Goal: Task Accomplishment & Management: Complete application form

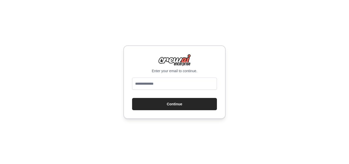
drag, startPoint x: 215, startPoint y: 108, endPoint x: 197, endPoint y: 79, distance: 34.0
click at [210, 103] on button "Continue" at bounding box center [174, 104] width 85 height 12
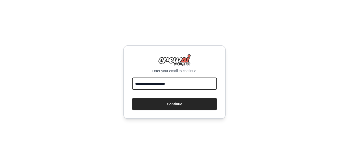
type input "**********"
click at [132, 98] on button "Continue" at bounding box center [174, 104] width 85 height 12
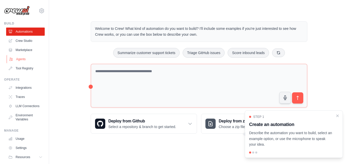
click at [28, 56] on link "Agents" at bounding box center [26, 59] width 39 height 8
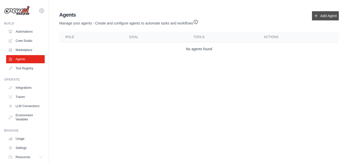
click at [321, 15] on link "Add Agent" at bounding box center [325, 15] width 27 height 9
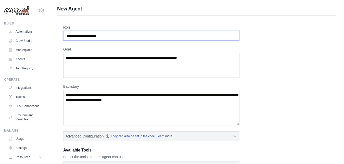
click at [121, 38] on input "Role" at bounding box center [151, 36] width 176 height 10
click at [115, 33] on input "Role" at bounding box center [151, 36] width 176 height 10
click at [95, 36] on input "Role" at bounding box center [151, 36] width 176 height 10
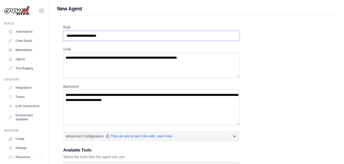
click at [95, 36] on input "Role" at bounding box center [151, 36] width 176 height 10
click at [97, 33] on input "Role" at bounding box center [151, 36] width 176 height 10
type input "*"
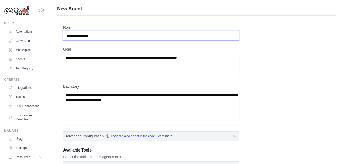
type input "**********"
drag, startPoint x: 66, startPoint y: 58, endPoint x: 194, endPoint y: 59, distance: 127.6
click at [194, 59] on textarea "Goal" at bounding box center [151, 65] width 176 height 25
paste textarea "**********"
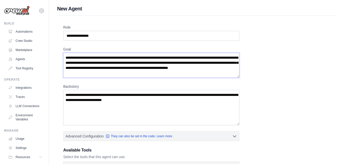
type textarea "**********"
click at [69, 95] on textarea "Backstory" at bounding box center [151, 107] width 176 height 35
paste textarea "**********"
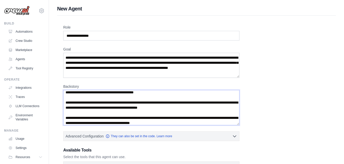
scroll to position [66, 0]
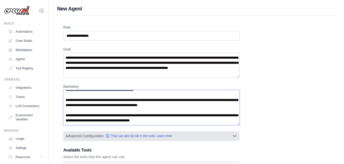
type textarea "**********"
click at [234, 134] on icon "button" at bounding box center [234, 135] width 5 height 5
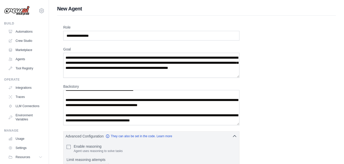
drag, startPoint x: 344, startPoint y: 71, endPoint x: 348, endPoint y: 68, distance: 5.3
click at [344, 68] on html "abel4ever2015@gmail.com Settings Build Automations Crew Studio" at bounding box center [172, 157] width 344 height 314
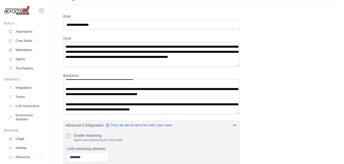
scroll to position [26, 0]
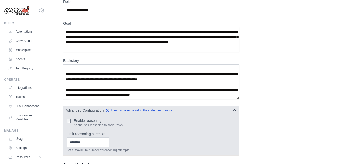
click at [71, 123] on div "Enable reasoning Agent uses reasoning to solve tasks" at bounding box center [152, 122] width 170 height 9
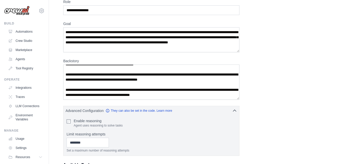
drag, startPoint x: 344, startPoint y: 95, endPoint x: 346, endPoint y: 91, distance: 4.6
click at [344, 91] on html "abel4ever2015@gmail.com Settings Build Automations Crew Studio" at bounding box center [172, 131] width 344 height 314
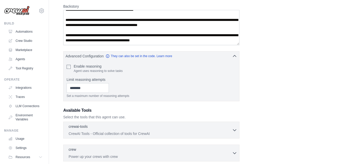
scroll to position [81, 0]
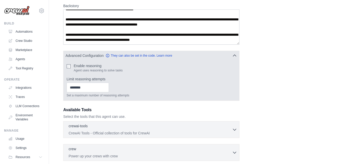
click at [71, 66] on div "Enable reasoning Agent uses reasoning to solve tasks" at bounding box center [152, 67] width 170 height 9
click at [109, 88] on input "*" at bounding box center [88, 88] width 42 height 10
click at [109, 86] on input "*" at bounding box center [88, 88] width 42 height 10
type input "*"
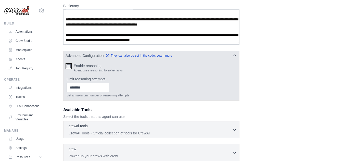
click at [109, 89] on input "*" at bounding box center [88, 88] width 42 height 10
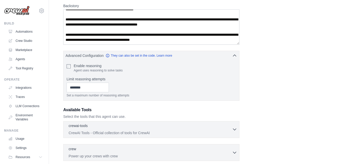
click at [235, 131] on icon "button" at bounding box center [234, 129] width 5 height 5
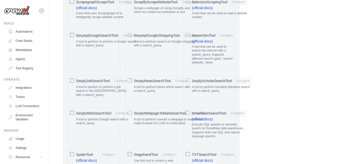
scroll to position [824, 0]
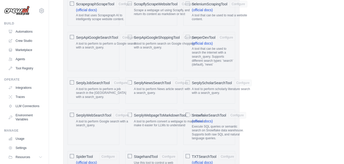
click at [75, 38] on div "SerpApiGoogleSearchTool Configure A tool to perform to perform a Google search …" at bounding box center [94, 51] width 52 height 39
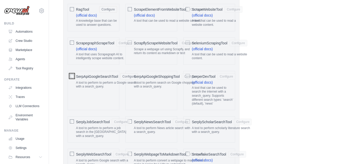
scroll to position [757, 0]
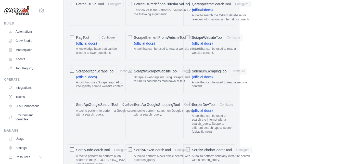
click at [130, 35] on div at bounding box center [130, 36] width 4 height 5
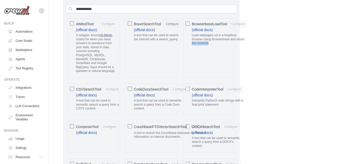
scroll to position [218, 0]
drag, startPoint x: 344, startPoint y: 44, endPoint x: 346, endPoint y: 39, distance: 5.4
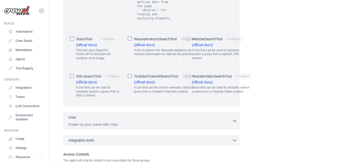
scroll to position [1144, 0]
drag, startPoint x: 345, startPoint y: 138, endPoint x: 347, endPoint y: 153, distance: 15.1
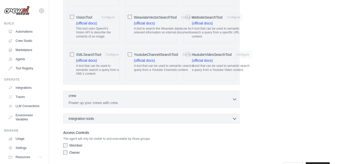
drag, startPoint x: 78, startPoint y: 147, endPoint x: 69, endPoint y: 139, distance: 11.6
click at [78, 157] on div "**********" at bounding box center [196, 164] width 267 height 15
click at [67, 150] on div "Owner" at bounding box center [151, 152] width 176 height 5
click at [233, 93] on button "crew 0 selected Power up your crews with crew" at bounding box center [152, 99] width 172 height 12
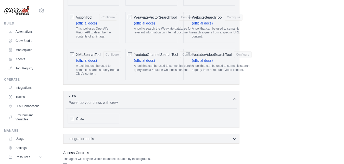
click at [233, 93] on button "crew 0 selected Power up your crews with crew" at bounding box center [152, 99] width 172 height 12
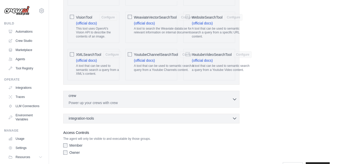
click at [233, 116] on icon "button" at bounding box center [234, 118] width 5 height 5
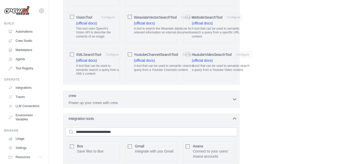
click at [132, 141] on div "Gmail Integrate with you Gmail Configure" at bounding box center [152, 151] width 52 height 20
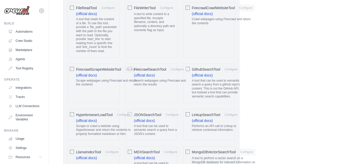
scroll to position [406, 0]
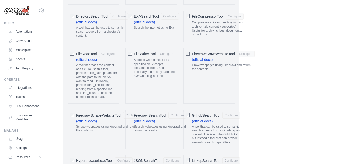
click at [71, 117] on div at bounding box center [72, 114] width 4 height 5
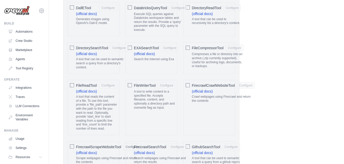
scroll to position [377, 0]
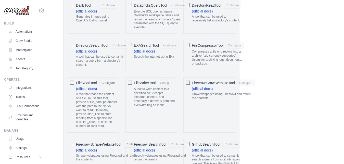
click at [191, 46] on div "FileCompressorTool Configure Compresses a file or directory into an archive (.z…" at bounding box center [209, 55] width 52 height 31
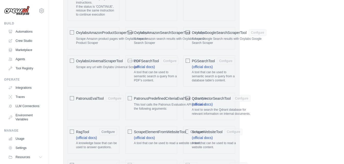
scroll to position [665, 0]
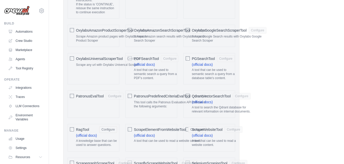
click at [129, 132] on div "ScrapeElementFromWebsiteTool Configure (official docs) A tool that can be used …" at bounding box center [152, 137] width 52 height 27
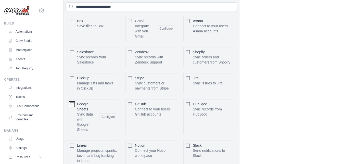
scroll to position [1337, 0]
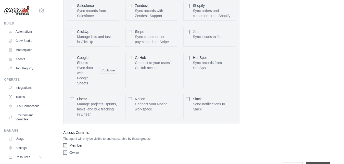
click at [325, 162] on input "**********" at bounding box center [318, 167] width 24 height 10
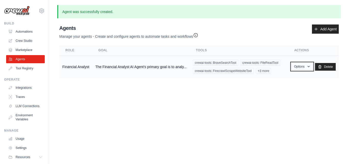
click at [306, 67] on icon "button" at bounding box center [308, 67] width 4 height 4
click at [285, 78] on link "Show" at bounding box center [294, 78] width 37 height 9
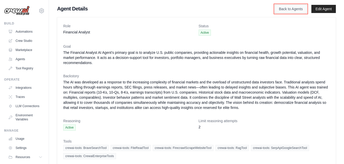
click at [299, 9] on link "Back to Agents" at bounding box center [291, 9] width 32 height 9
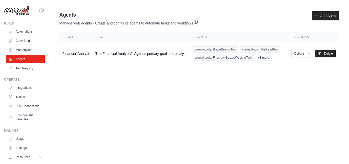
click at [195, 22] on icon "button" at bounding box center [195, 21] width 5 height 5
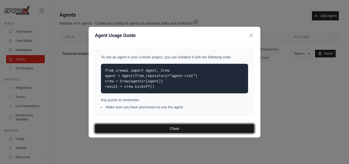
click at [166, 126] on button "Close" at bounding box center [174, 128] width 159 height 9
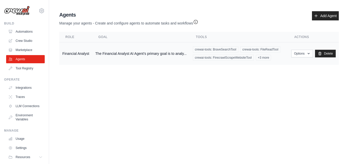
click at [201, 54] on div "crewai-tools: BraveSearchTool crewai-tools: FileReadTool crewai-tools: Firecraw…" at bounding box center [239, 53] width 92 height 14
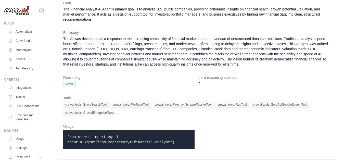
scroll to position [43, 0]
click at [177, 141] on p "from crewai import Agent agent = Agent(from_repository="financial-analyst")" at bounding box center [128, 139] width 123 height 11
click at [162, 144] on code "from crewai import Agent agent = Agent(from_repository="financial-analyst")" at bounding box center [120, 139] width 107 height 9
click at [64, 138] on div "from crewai import Agent agent = Agent(from_repository="financial-analyst")" at bounding box center [128, 139] width 131 height 19
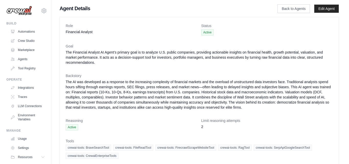
scroll to position [0, 0]
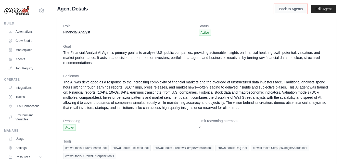
click at [300, 10] on link "Back to Agents" at bounding box center [291, 9] width 32 height 9
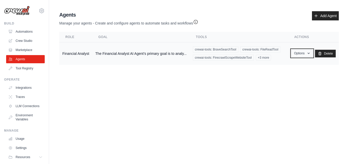
click at [295, 56] on button "Options" at bounding box center [302, 53] width 22 height 8
drag, startPoint x: 200, startPoint y: 65, endPoint x: 246, endPoint y: 53, distance: 48.3
click at [246, 53] on div "Agents Manage your agents - Create and configure agents to automate tasks and w…" at bounding box center [198, 38] width 283 height 58
click at [108, 55] on td "The Financial Analyst AI Agent’s primary goal is to analy..." at bounding box center [140, 53] width 97 height 23
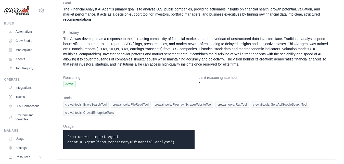
scroll to position [32, 0]
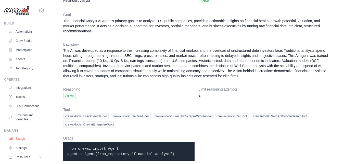
click at [23, 143] on link "Usage" at bounding box center [26, 139] width 39 height 8
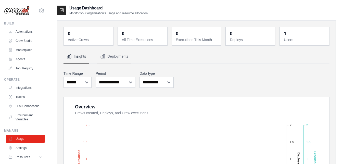
click at [285, 33] on div "1" at bounding box center [285, 33] width 3 height 7
click at [286, 35] on div "1" at bounding box center [285, 33] width 3 height 7
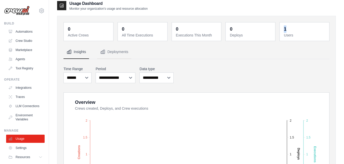
scroll to position [70, 0]
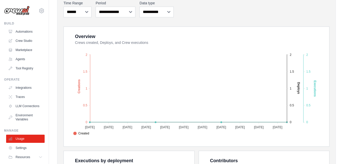
click at [343, 51] on div "Usage Dashboard Monitor your organization's usage and resource allocation 0 Act…" at bounding box center [196, 115] width 295 height 360
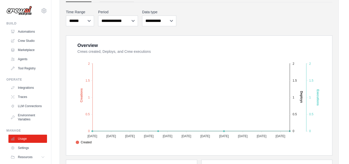
scroll to position [0, 0]
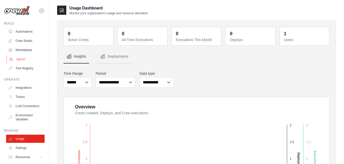
click at [29, 61] on link "Agents" at bounding box center [26, 59] width 39 height 8
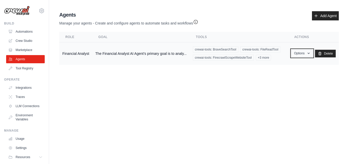
click at [305, 56] on button "Options" at bounding box center [302, 53] width 22 height 8
click at [268, 71] on main "Agent Usage Guide To use an agent in your CrewAI project, you can initialize it…" at bounding box center [199, 39] width 300 height 78
click at [300, 37] on th "Actions" at bounding box center [313, 37] width 51 height 10
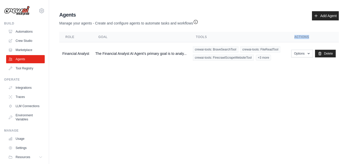
click at [300, 37] on th "Actions" at bounding box center [313, 37] width 51 height 10
click at [301, 38] on th "Actions" at bounding box center [313, 37] width 51 height 10
click at [295, 53] on button "Options" at bounding box center [302, 53] width 22 height 8
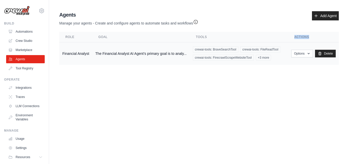
click at [259, 49] on span "crewai-tools: FileReadTool" at bounding box center [260, 49] width 40 height 6
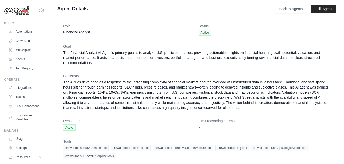
scroll to position [43, 0]
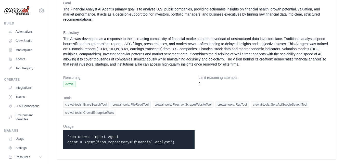
drag, startPoint x: 0, startPoint y: 0, endPoint x: 343, endPoint y: 115, distance: 362.3
click at [343, 115] on div "Role Financial Analyst Status Active Goal The Financial Analyst AI Agent’s prim…" at bounding box center [196, 66] width 295 height 189
drag, startPoint x: 343, startPoint y: 115, endPoint x: 347, endPoint y: 110, distance: 6.8
click at [344, 110] on div "Role Financial Analyst Status Active Goal The Financial Analyst AI Agent’s prim…" at bounding box center [196, 66] width 295 height 189
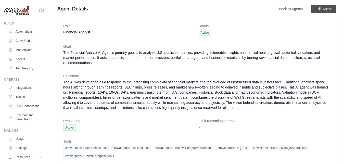
click at [327, 11] on link "Edit Agent" at bounding box center [324, 9] width 24 height 8
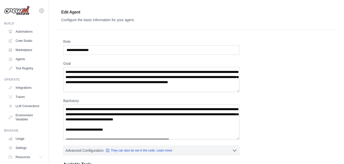
scroll to position [124, 0]
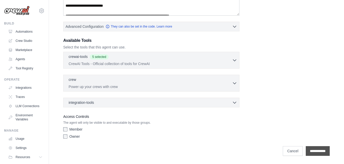
click at [310, 152] on input "**********" at bounding box center [318, 151] width 24 height 10
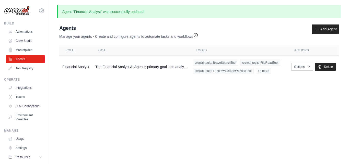
click at [320, 107] on body "abel4ever2015@gmail.com Settings Build Automations Crew Studio" at bounding box center [174, 82] width 349 height 164
click at [196, 33] on icon "button" at bounding box center [195, 35] width 4 height 4
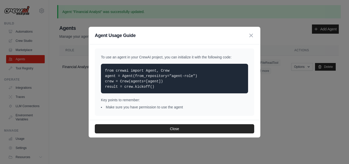
drag, startPoint x: 107, startPoint y: 71, endPoint x: 153, endPoint y: 86, distance: 47.8
click at [153, 86] on p "from crewai import Agent, Crew agent = Agent(from_repository="agent-role") crew…" at bounding box center [174, 78] width 139 height 21
drag, startPoint x: 103, startPoint y: 67, endPoint x: 130, endPoint y: 92, distance: 36.1
click at [130, 92] on div "from crewai import Agent, Crew agent = Agent(from_repository="agent-role") crew…" at bounding box center [174, 79] width 147 height 30
click at [109, 64] on div "To use an agent in your CrewAI project, you can initialize it with the followin…" at bounding box center [174, 81] width 159 height 67
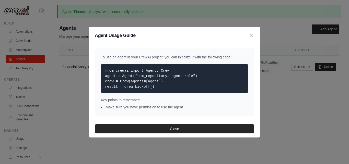
drag, startPoint x: 103, startPoint y: 67, endPoint x: 153, endPoint y: 94, distance: 56.9
click at [153, 94] on div "To use an agent in your CrewAI project, you can initialize it with the followin…" at bounding box center [174, 81] width 159 height 67
copy code "from crewai import Agent, Crew agent = Agent(from_repository="agent-role") crew…"
click at [249, 37] on icon "button" at bounding box center [250, 35] width 3 height 3
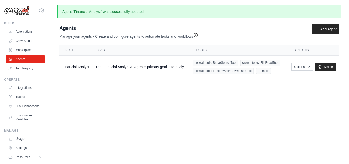
scroll to position [19, 0]
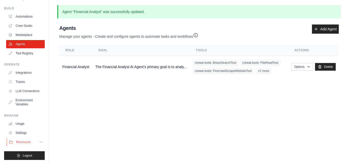
click at [34, 142] on button "Resources" at bounding box center [26, 142] width 39 height 8
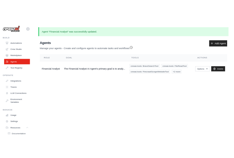
scroll to position [0, 0]
